Goal: Check status

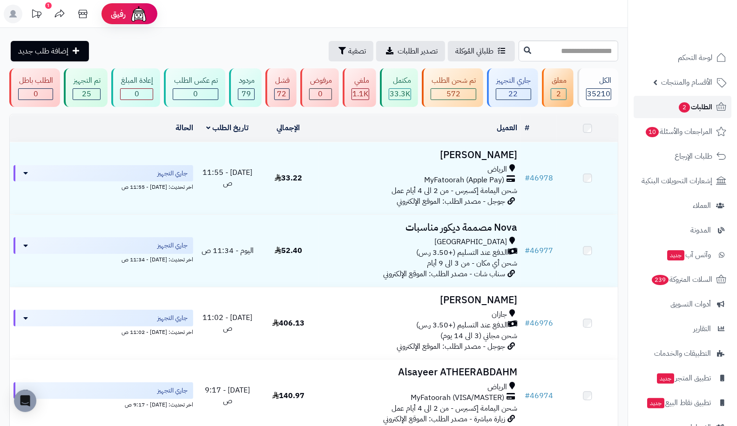
drag, startPoint x: 0, startPoint y: 0, endPoint x: 696, endPoint y: 105, distance: 704.0
click at [696, 105] on span "الطلبات 2" at bounding box center [695, 107] width 34 height 13
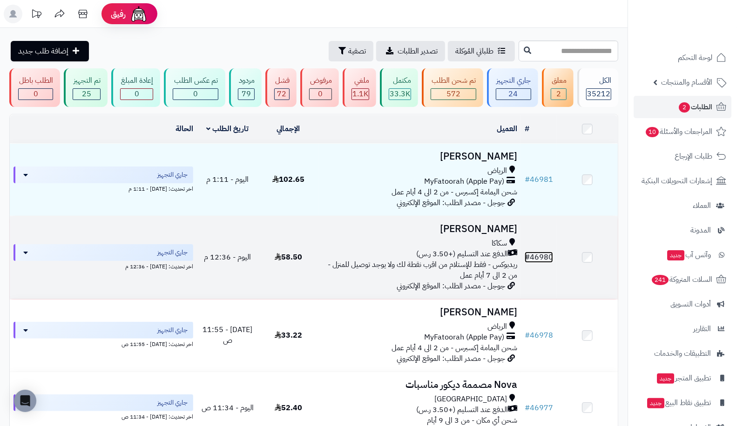
click at [547, 253] on link "# 46980" at bounding box center [538, 257] width 28 height 11
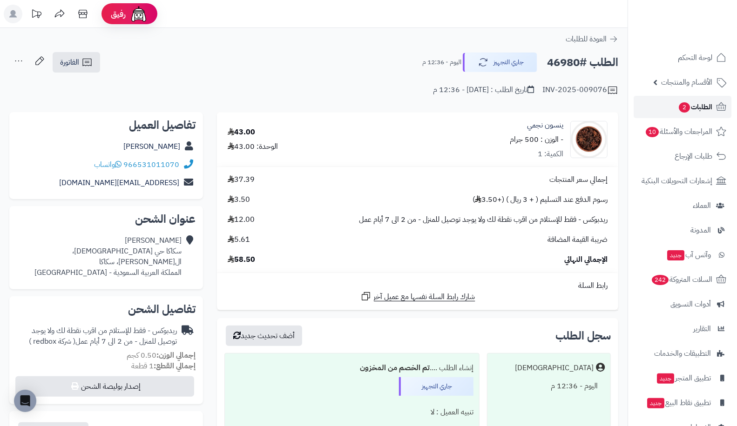
click at [682, 104] on span "2" at bounding box center [684, 107] width 12 height 11
